Goal: Navigation & Orientation: Find specific page/section

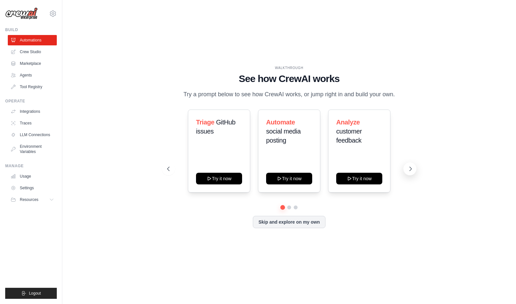
click at [406, 173] on button at bounding box center [409, 169] width 13 height 13
click at [407, 172] on button at bounding box center [409, 169] width 13 height 13
click at [30, 51] on link "Crew Studio" at bounding box center [32, 52] width 49 height 10
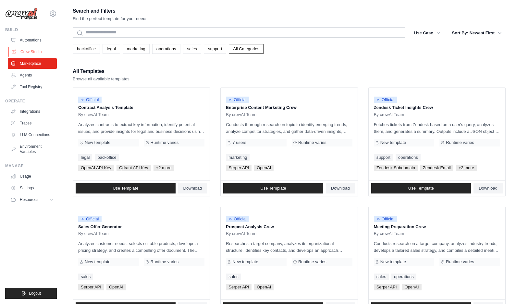
click at [42, 49] on link "Crew Studio" at bounding box center [32, 52] width 49 height 10
click at [25, 50] on link "Crew Studio" at bounding box center [32, 52] width 49 height 10
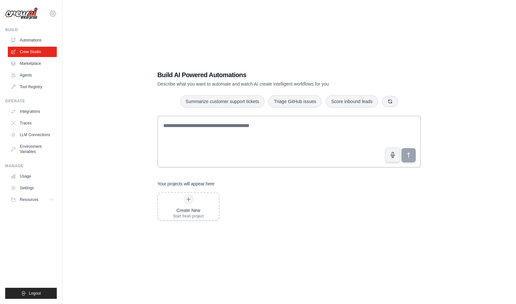
click at [50, 12] on icon at bounding box center [53, 14] width 8 height 8
click at [35, 181] on link "Usage" at bounding box center [32, 176] width 49 height 10
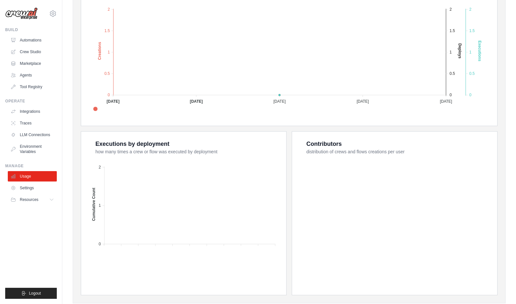
scroll to position [166, 0]
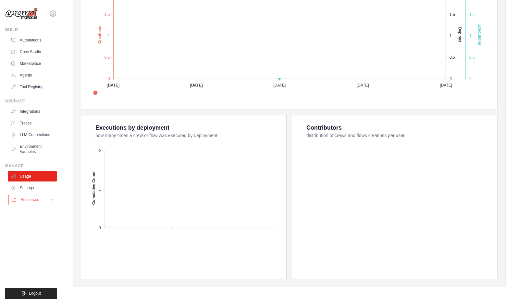
click at [28, 202] on span "Resources" at bounding box center [29, 199] width 18 height 5
click at [36, 211] on span "Documentation" at bounding box center [36, 210] width 26 height 5
